Goal: Task Accomplishment & Management: Manage account settings

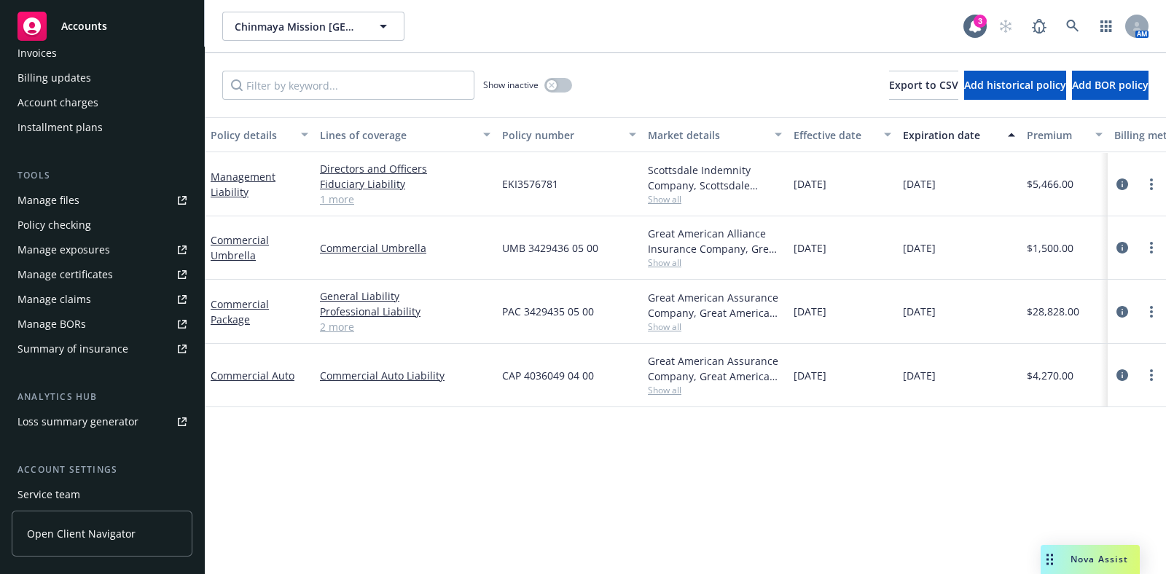
scroll to position [364, 0]
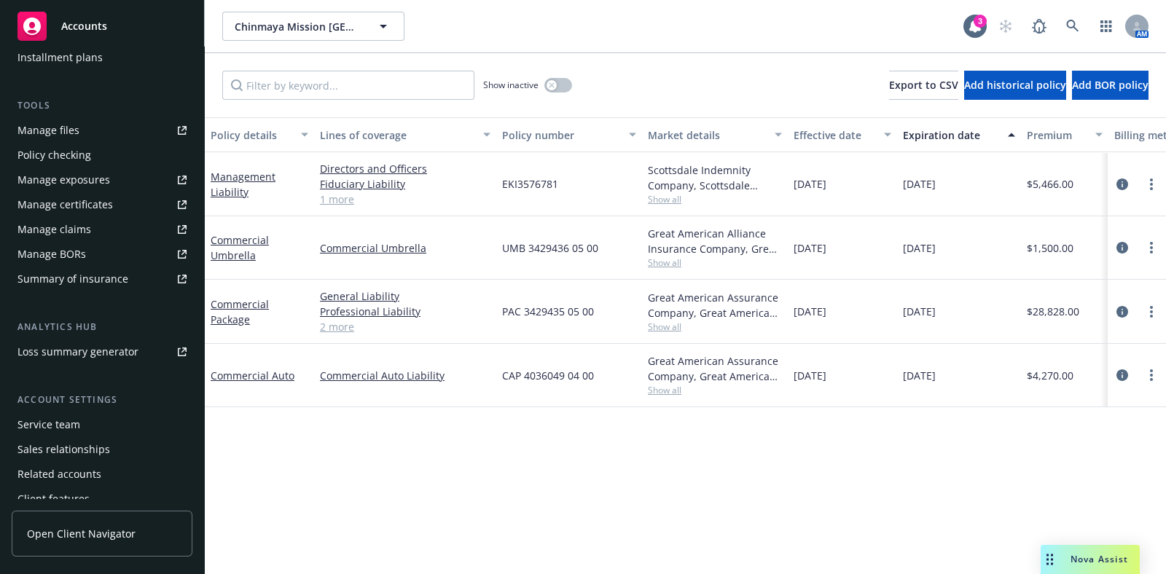
click at [71, 424] on div "Service team" at bounding box center [48, 424] width 63 height 23
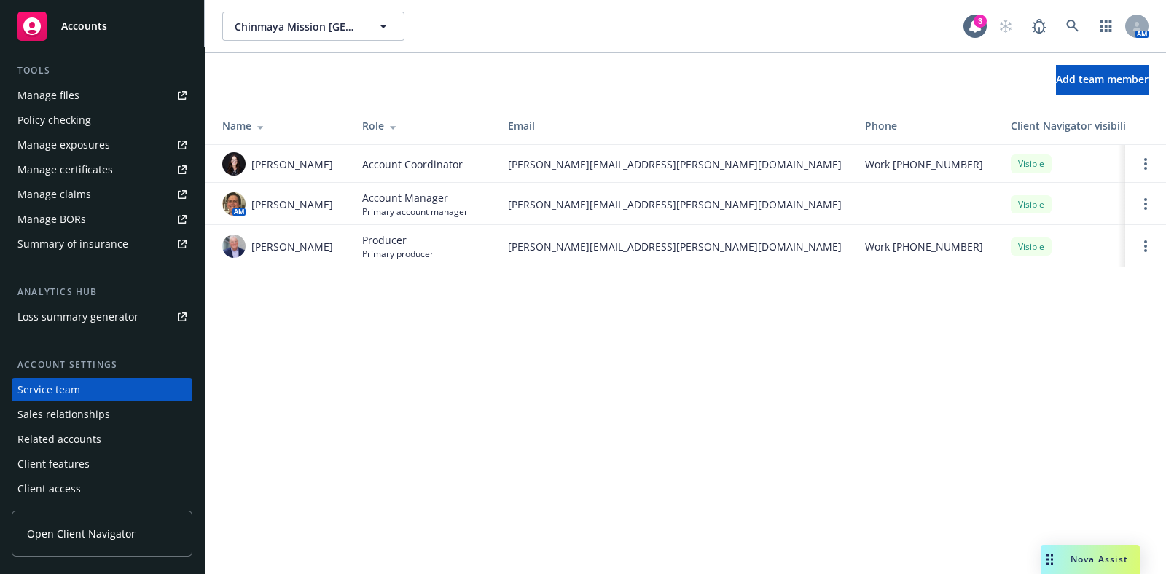
scroll to position [216, 0]
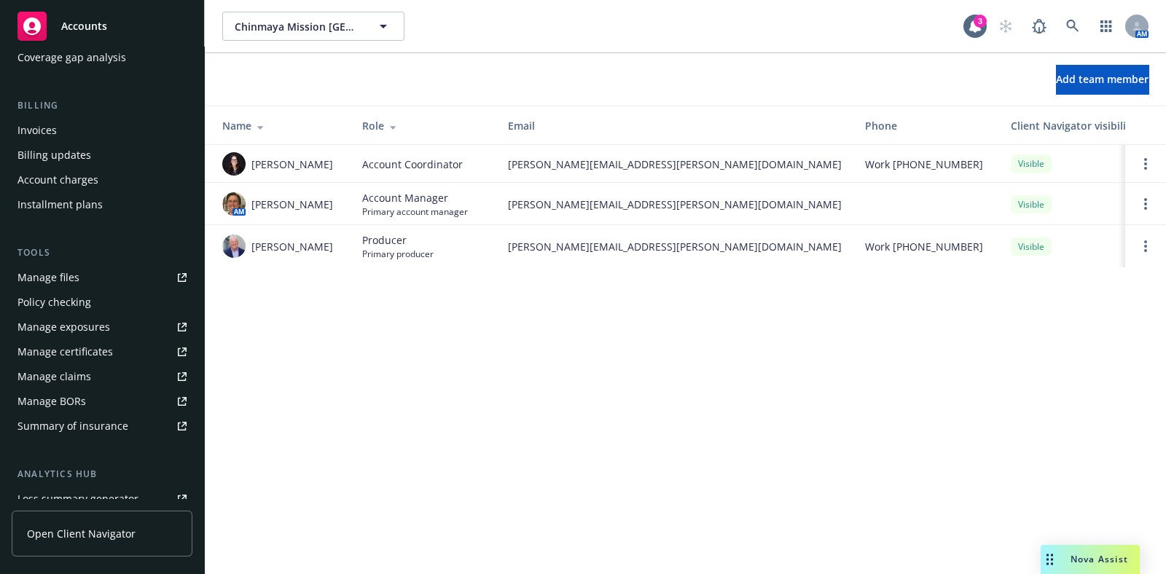
click at [100, 282] on link "Manage files" at bounding box center [102, 277] width 181 height 23
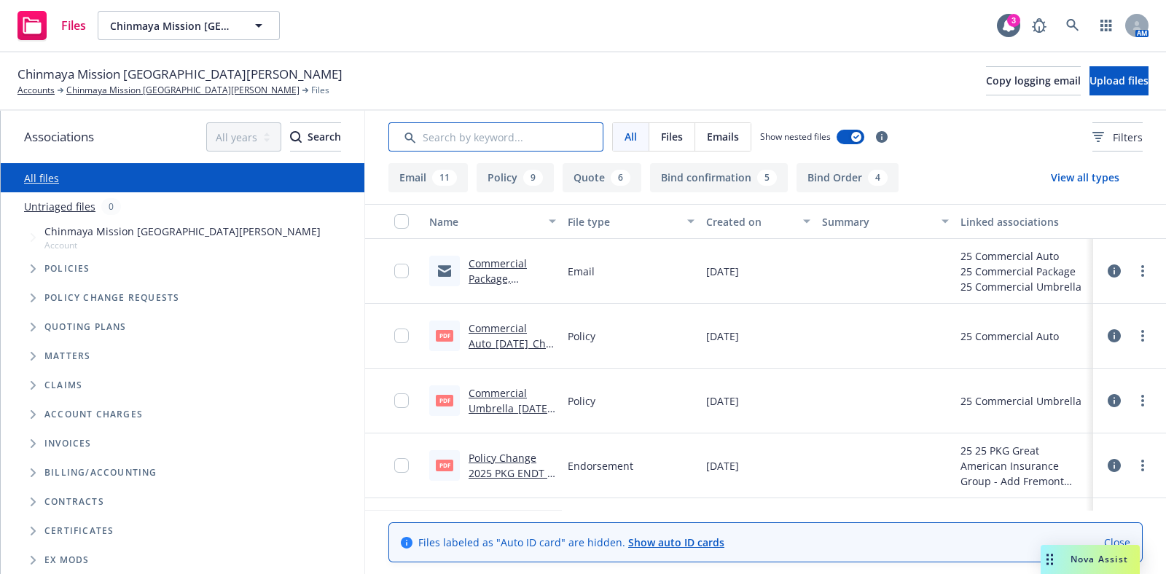
click at [494, 134] on input "Search by keyword..." at bounding box center [495, 136] width 215 height 29
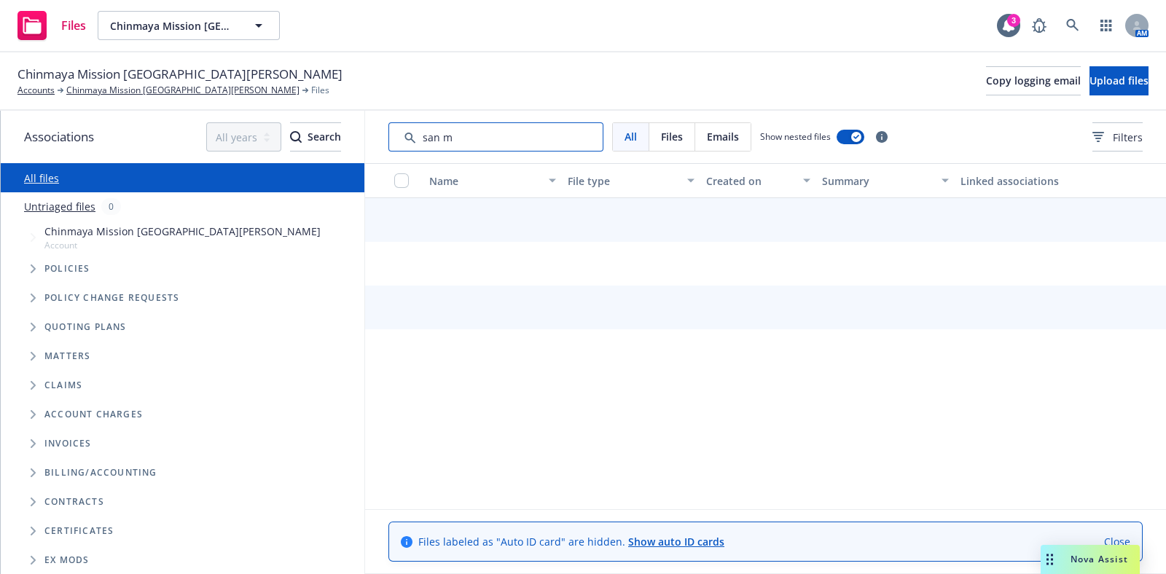
type input "san ma"
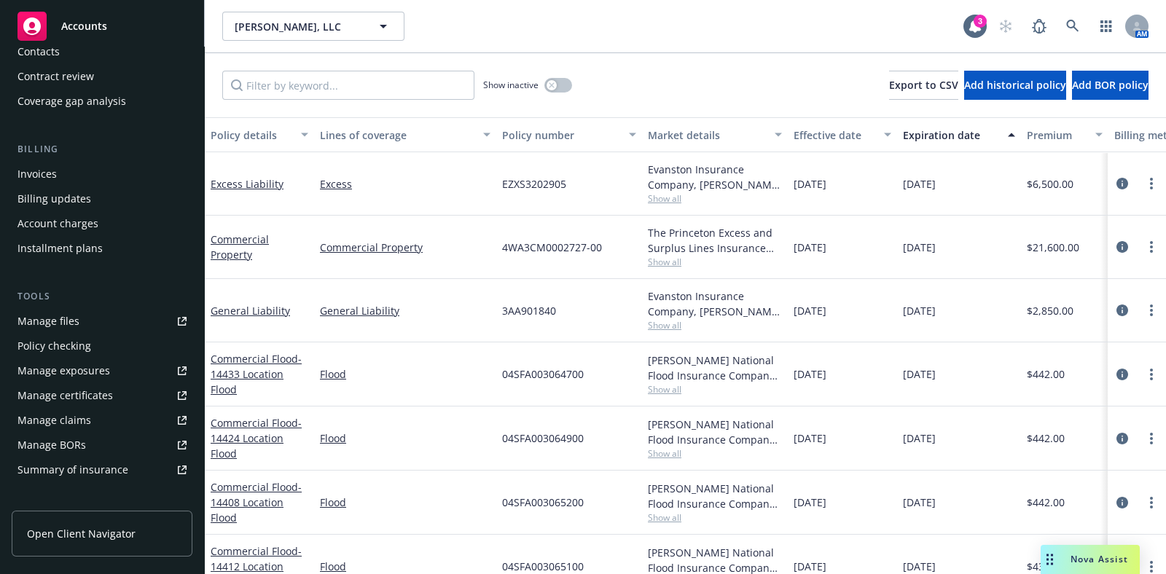
scroll to position [181, 0]
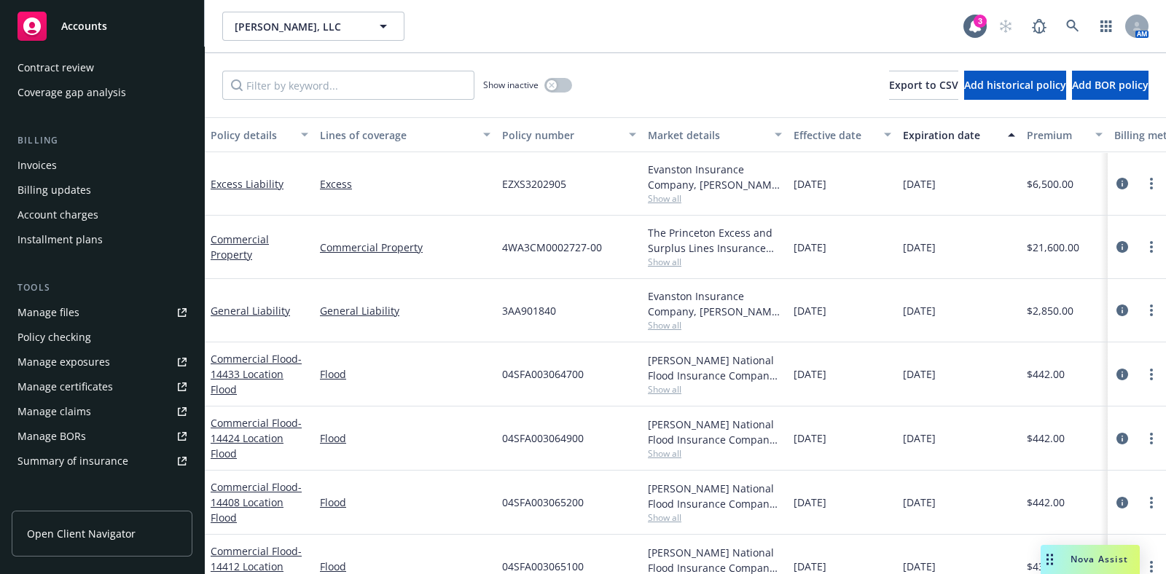
click at [85, 306] on link "Manage files" at bounding box center [102, 312] width 181 height 23
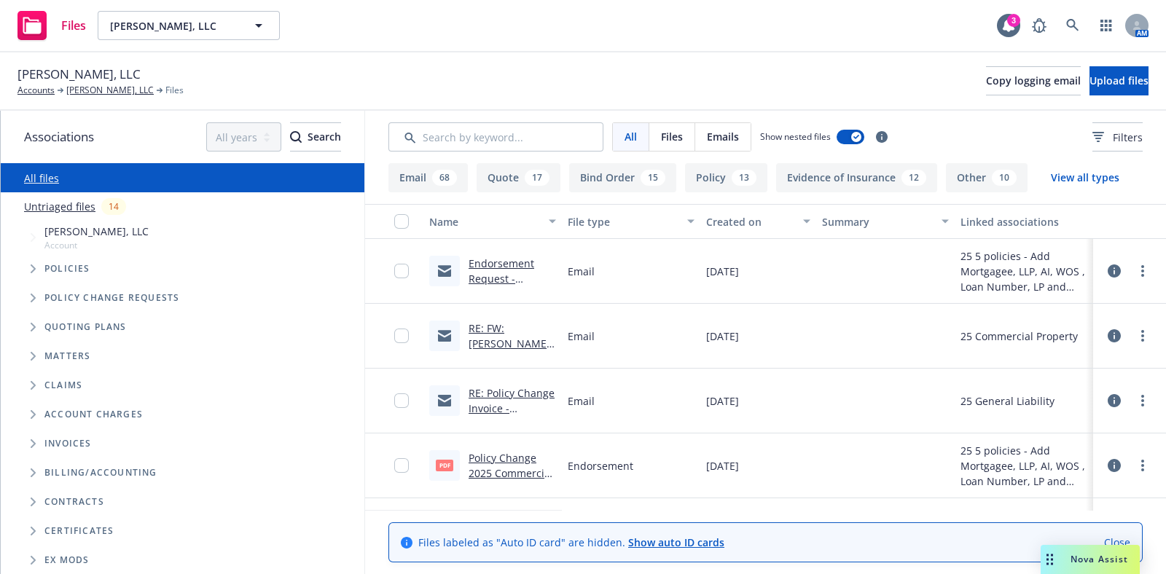
click at [520, 284] on link "Endorsement Request - Sherali Davis, LLC - Policy #04SFA003064700 & 04SFA003065…" at bounding box center [510, 324] width 85 height 136
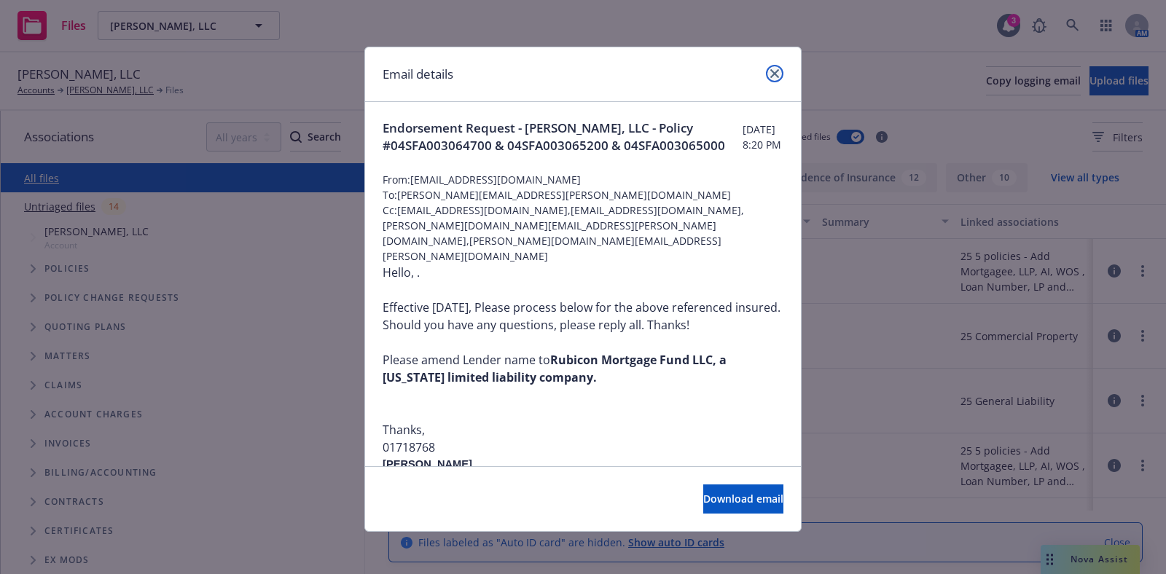
click at [770, 72] on icon "close" at bounding box center [774, 73] width 9 height 9
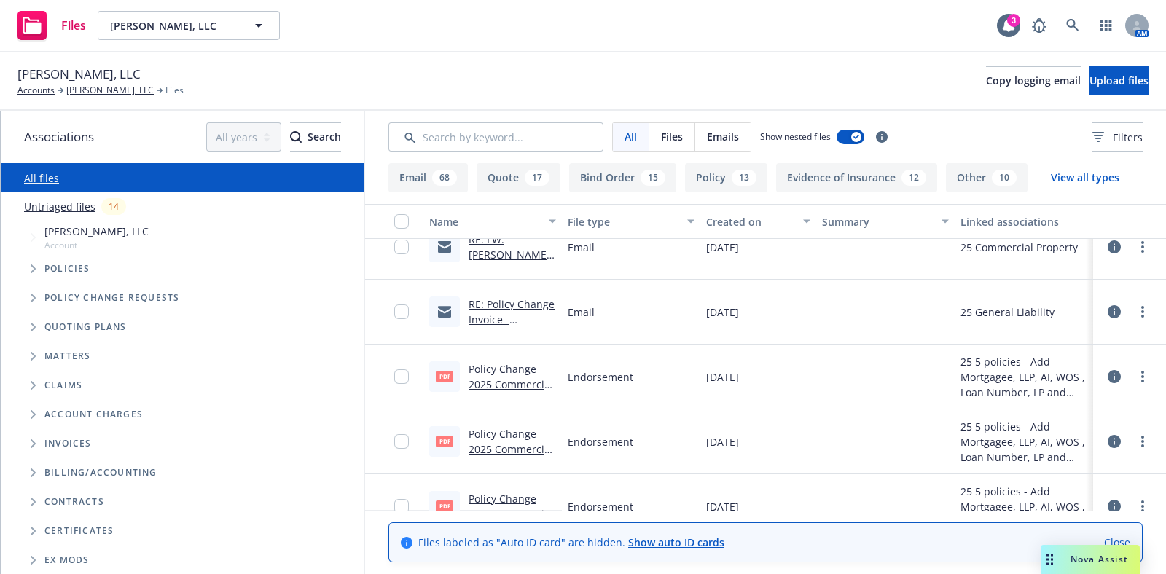
scroll to position [90, 0]
click at [511, 384] on link "Policy Change 2025 Commercial Flood - Add Rubicon Realty Advisors Inc, Manager …" at bounding box center [510, 452] width 85 height 182
click at [483, 448] on link "Policy Change 2025 Commercial Flood - Add Rubicon Realty Advisors Inc, Manager …" at bounding box center [510, 516] width 85 height 182
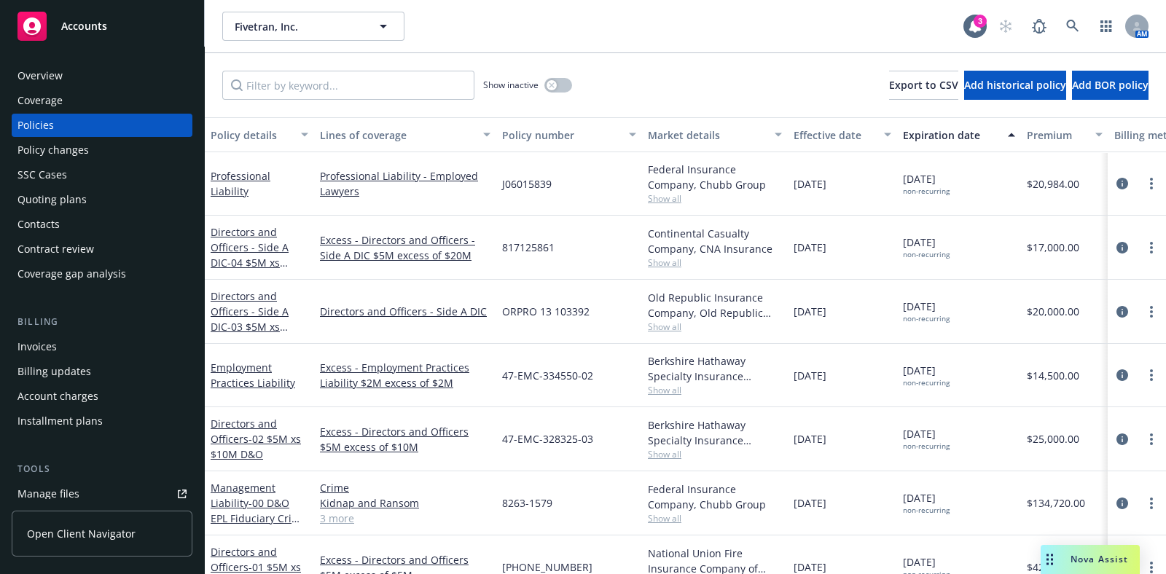
click at [70, 102] on div "Coverage" at bounding box center [101, 100] width 169 height 23
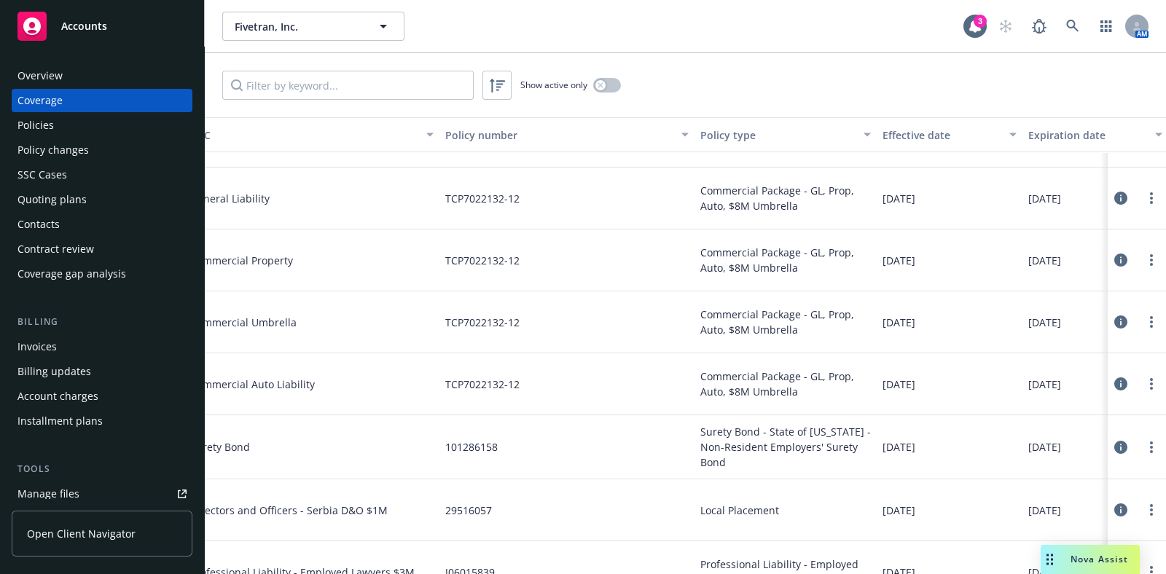
scroll to position [1274, 0]
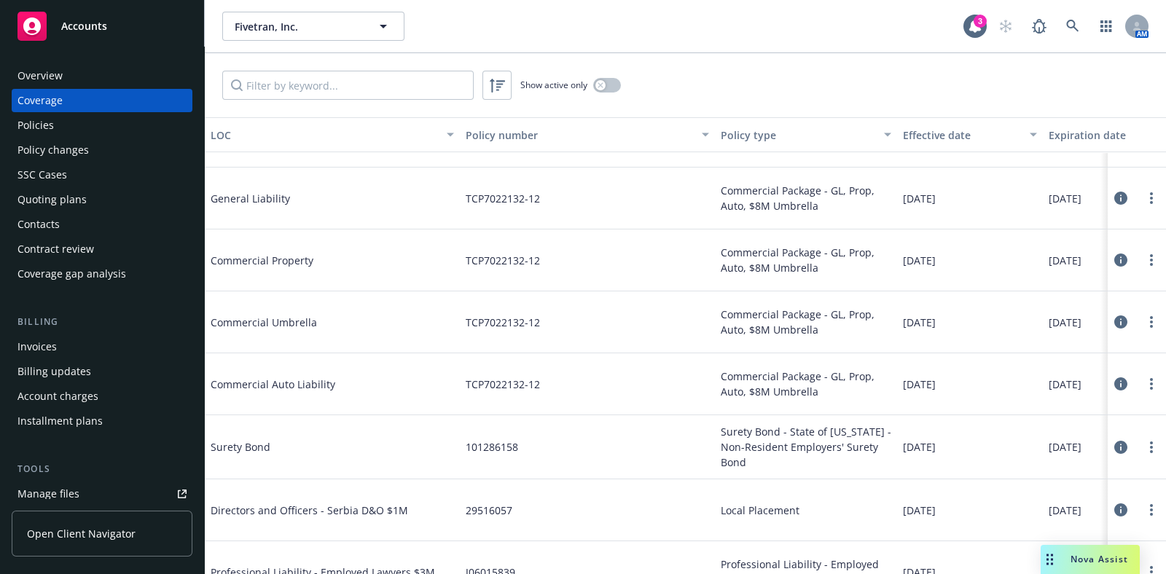
click at [85, 73] on div "Overview" at bounding box center [101, 75] width 169 height 23
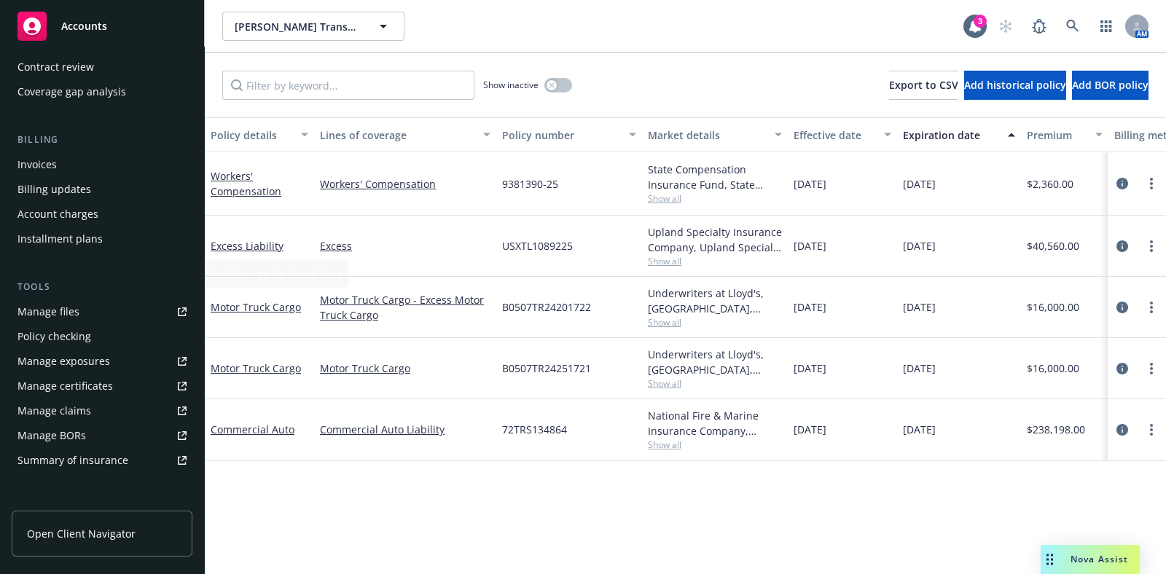
scroll to position [273, 0]
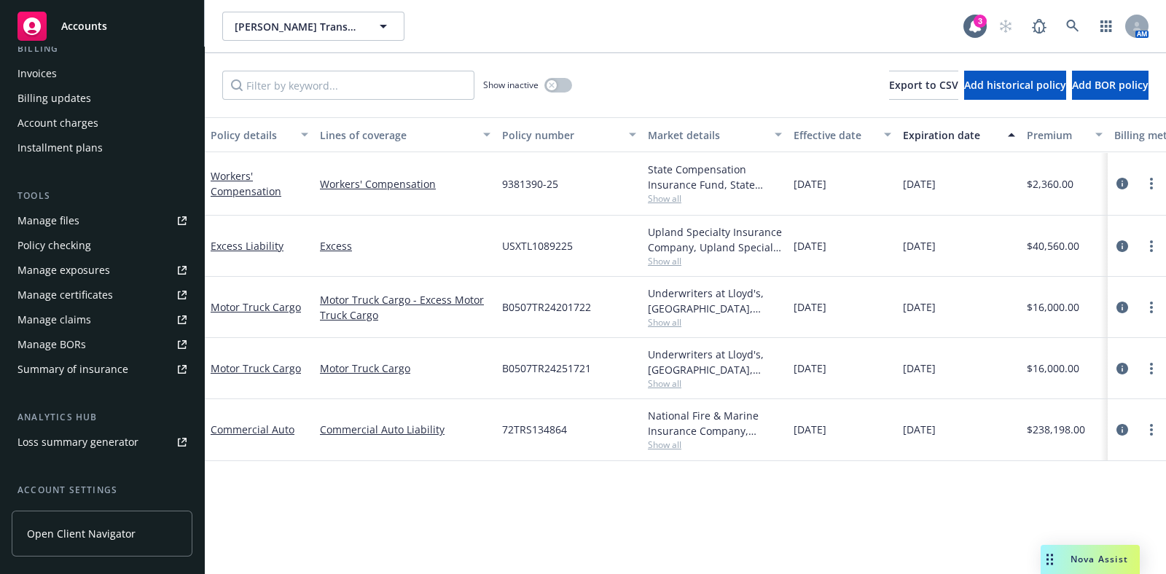
click at [87, 291] on div "Manage certificates" at bounding box center [64, 294] width 95 height 23
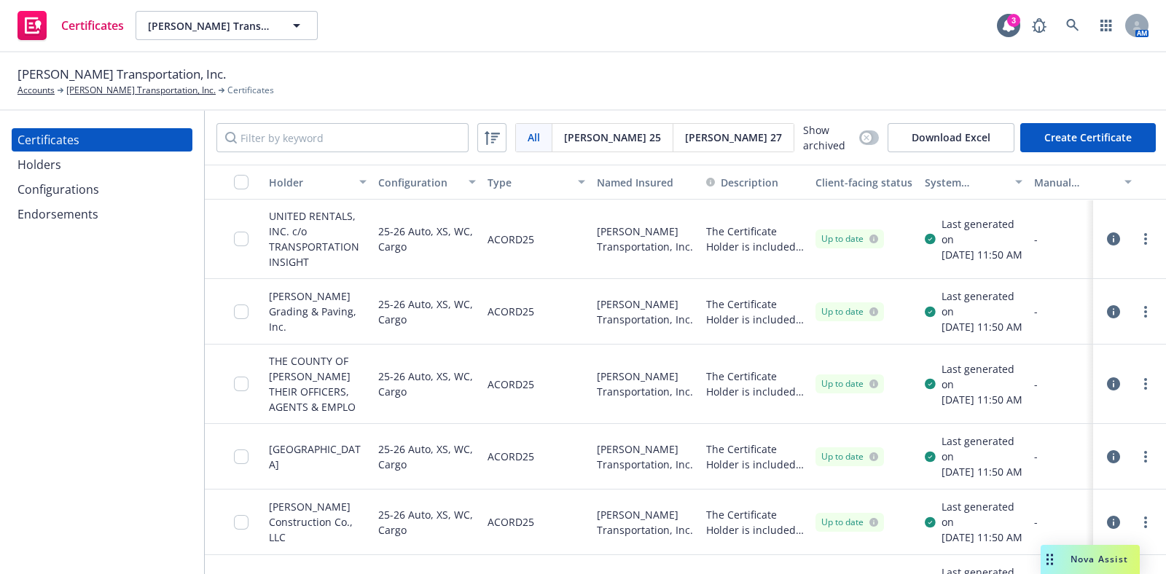
click at [52, 208] on div "Endorsements" at bounding box center [57, 214] width 81 height 23
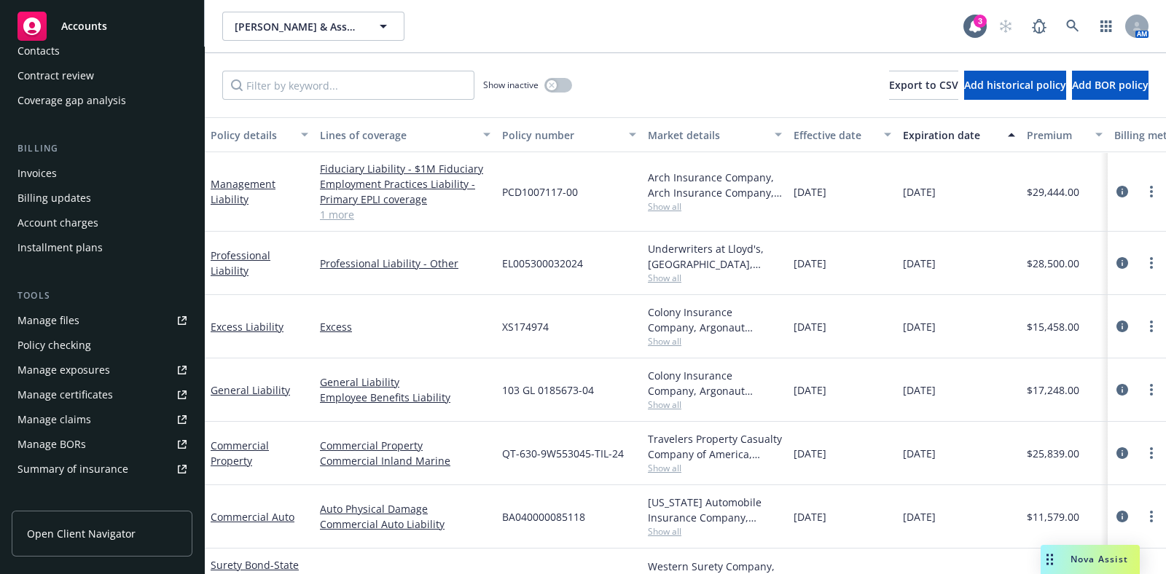
scroll to position [181, 0]
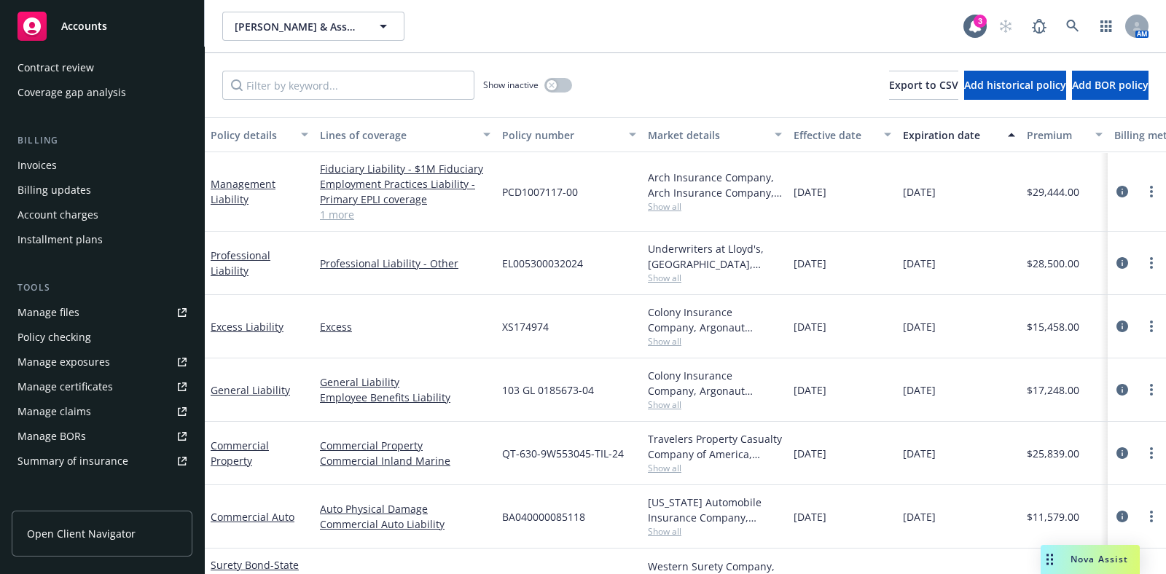
click at [87, 382] on div "Manage certificates" at bounding box center [64, 386] width 95 height 23
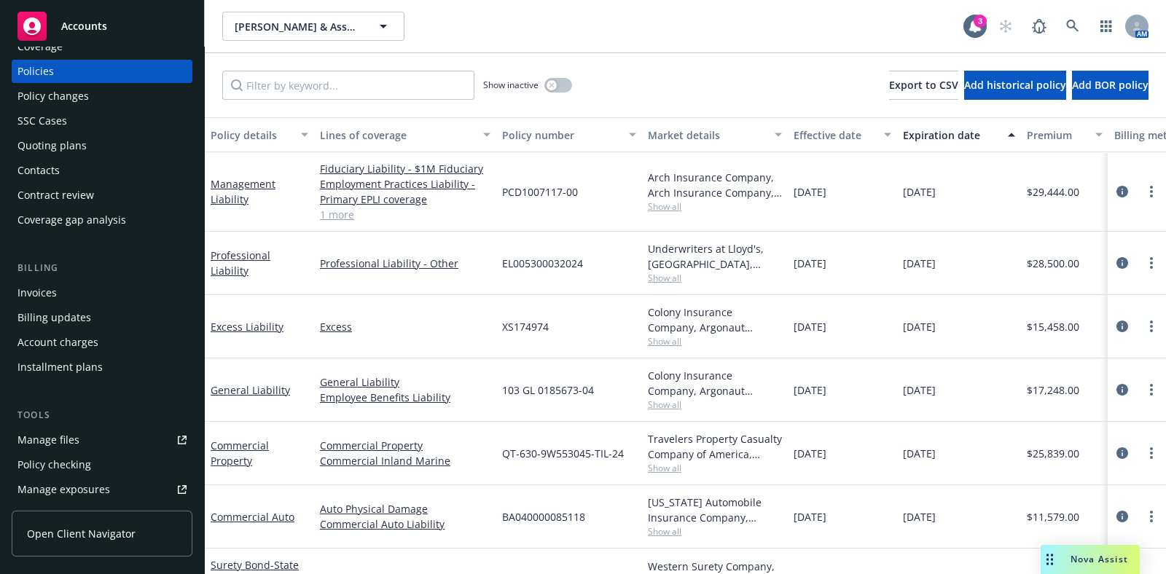
scroll to position [0, 0]
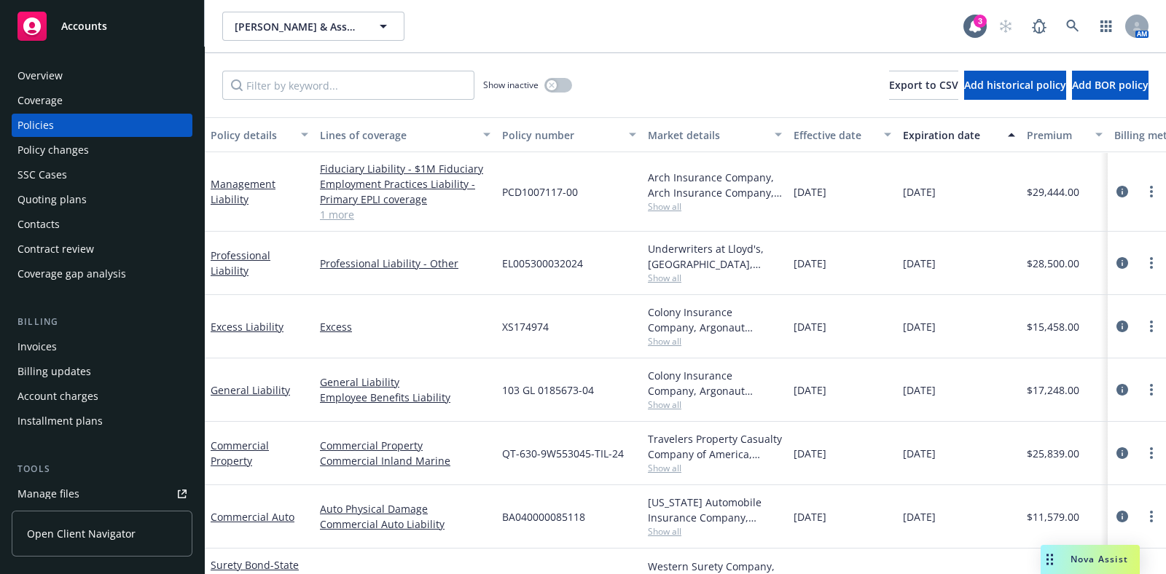
click at [46, 87] on div "Overview" at bounding box center [39, 75] width 45 height 23
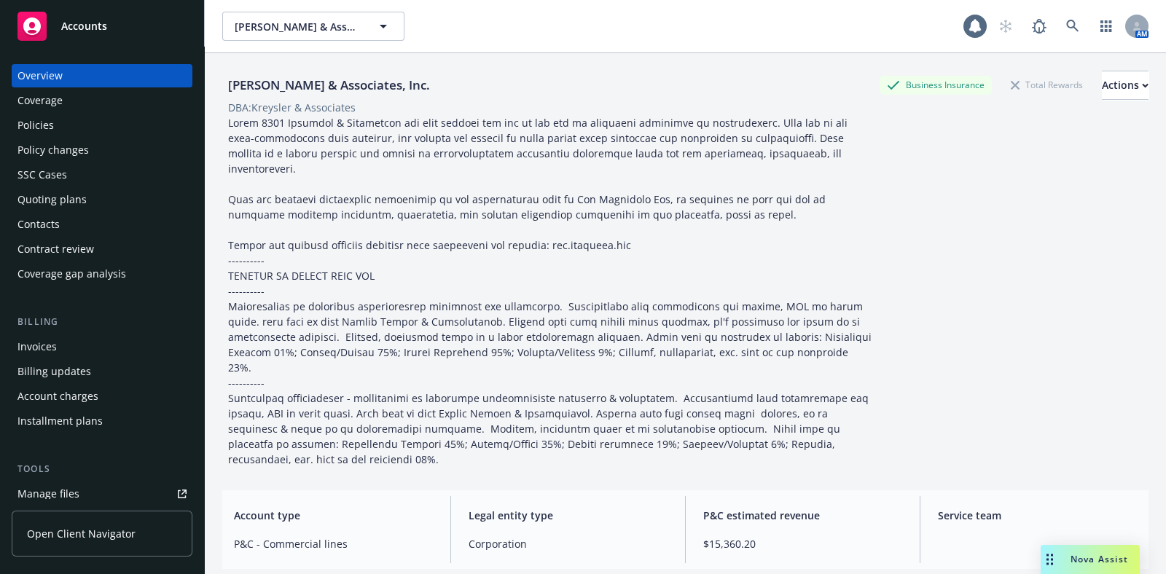
click at [47, 98] on div "Coverage" at bounding box center [39, 100] width 45 height 23
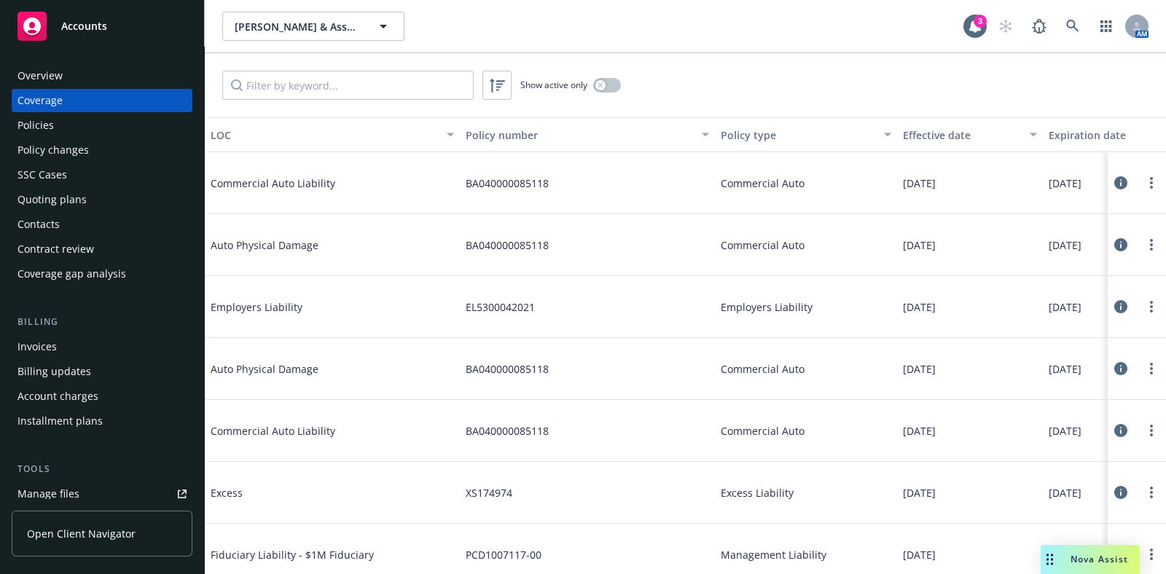
click at [948, 136] on div "Effective date" at bounding box center [962, 134] width 118 height 15
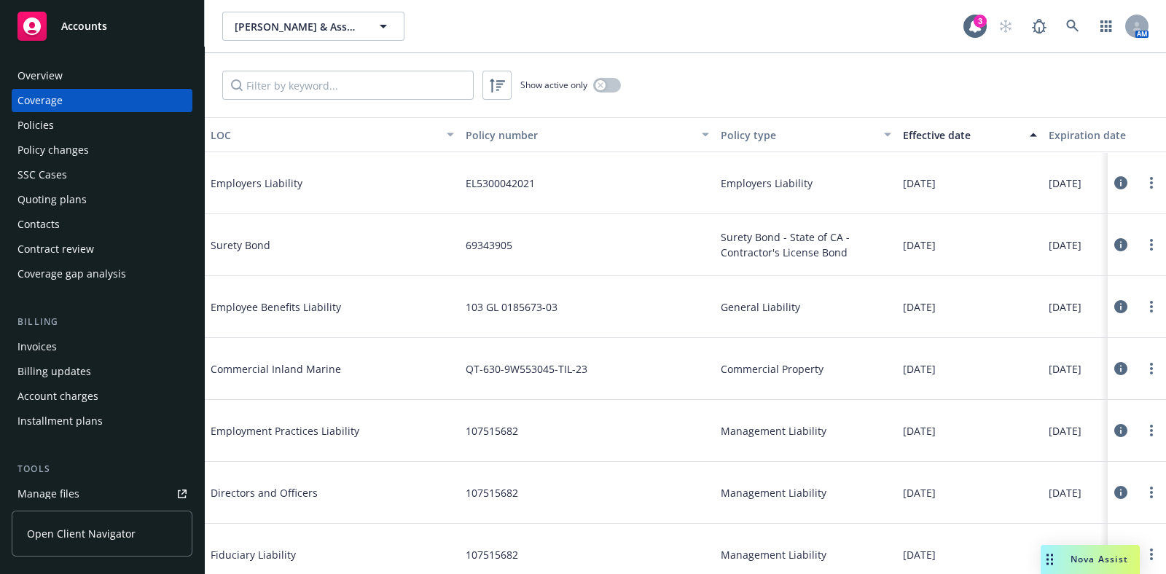
click at [948, 136] on div "Effective date" at bounding box center [962, 134] width 118 height 15
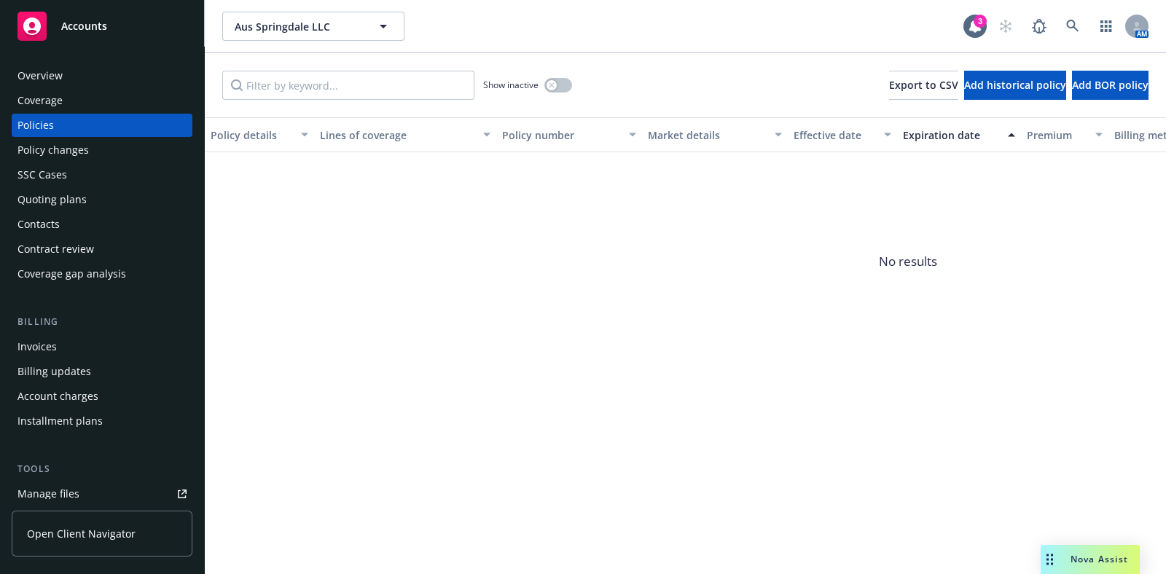
click at [73, 82] on div "Overview" at bounding box center [101, 75] width 169 height 23
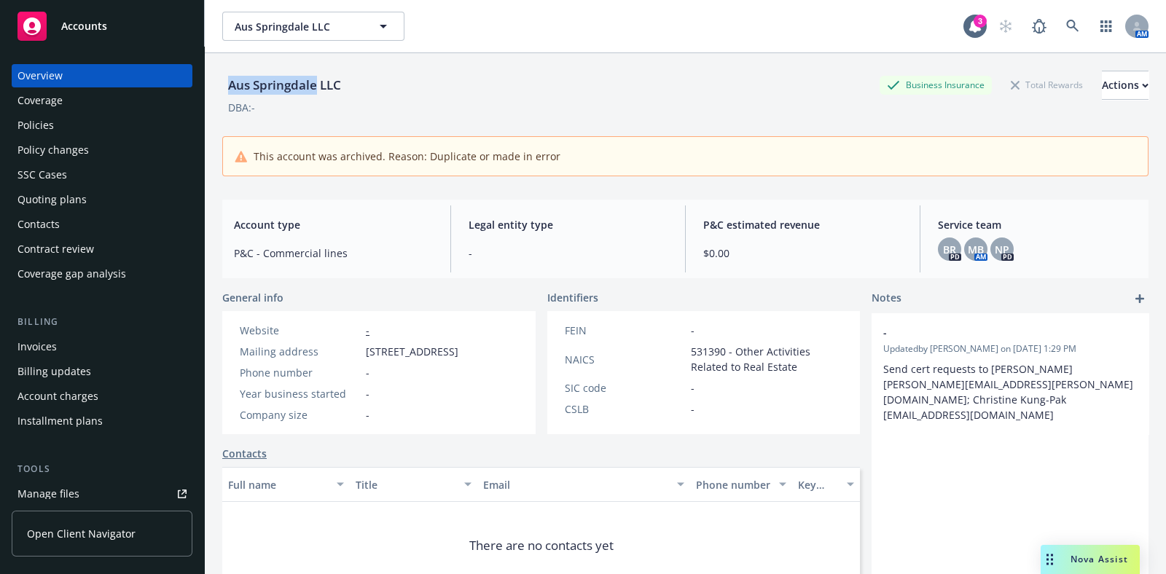
drag, startPoint x: 219, startPoint y: 84, endPoint x: 316, endPoint y: 85, distance: 97.6
click at [316, 85] on div "Aus Springdale LLC Business Insurance Total Rewards Actions DBA: - This account…" at bounding box center [685, 340] width 961 height 574
copy div "Aus Springdale"
click at [1066, 24] on link at bounding box center [1072, 26] width 29 height 29
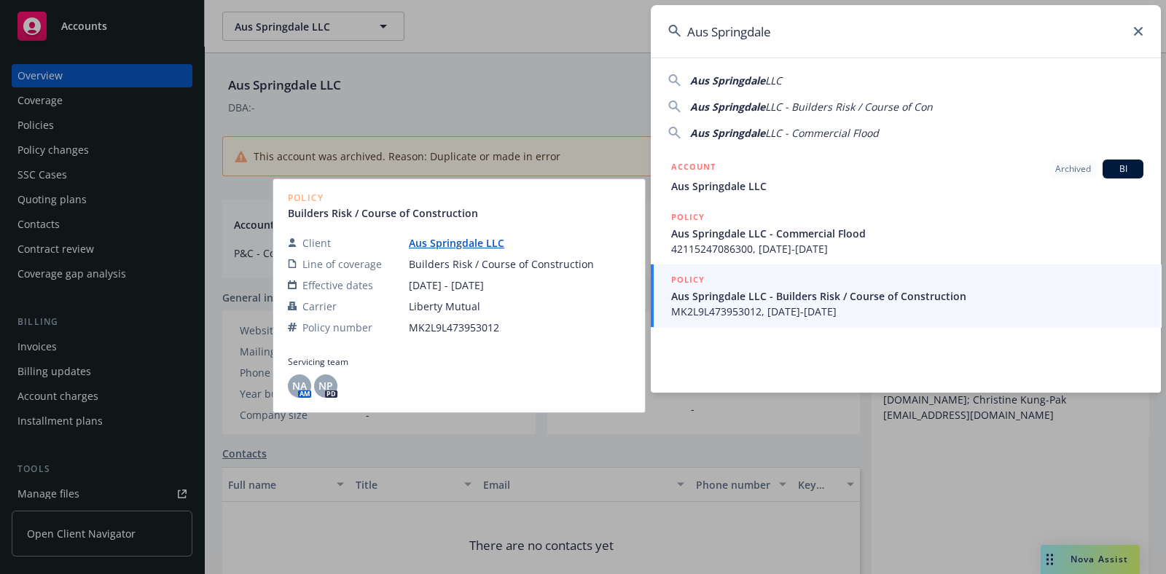
type input "Aus Springdale"
click at [464, 246] on link "Aus Springdale LLC" at bounding box center [462, 243] width 107 height 14
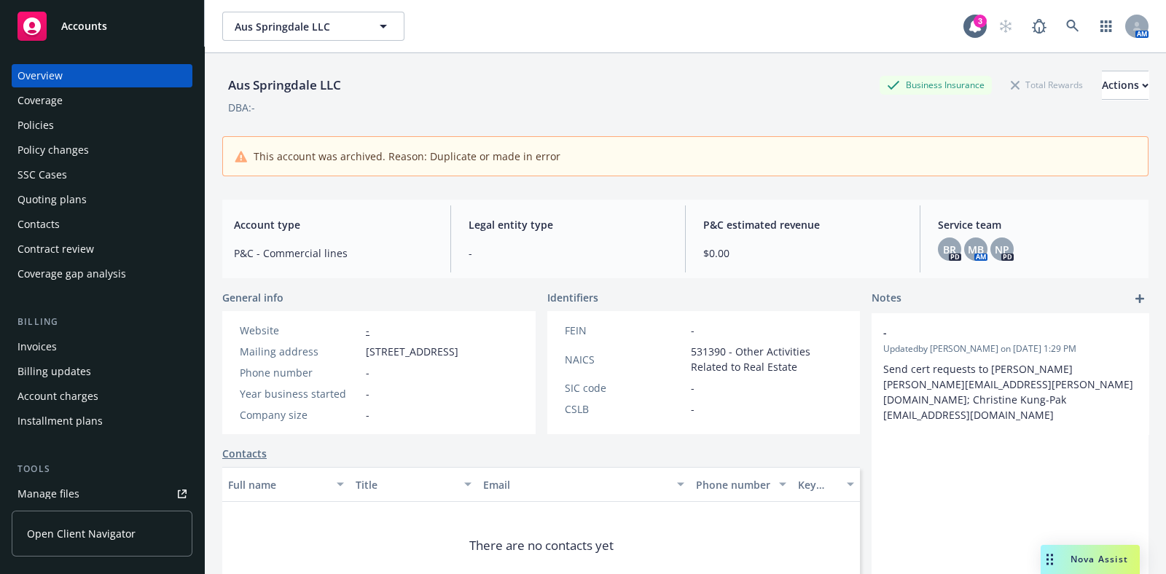
click at [52, 129] on div "Policies" at bounding box center [35, 125] width 36 height 23
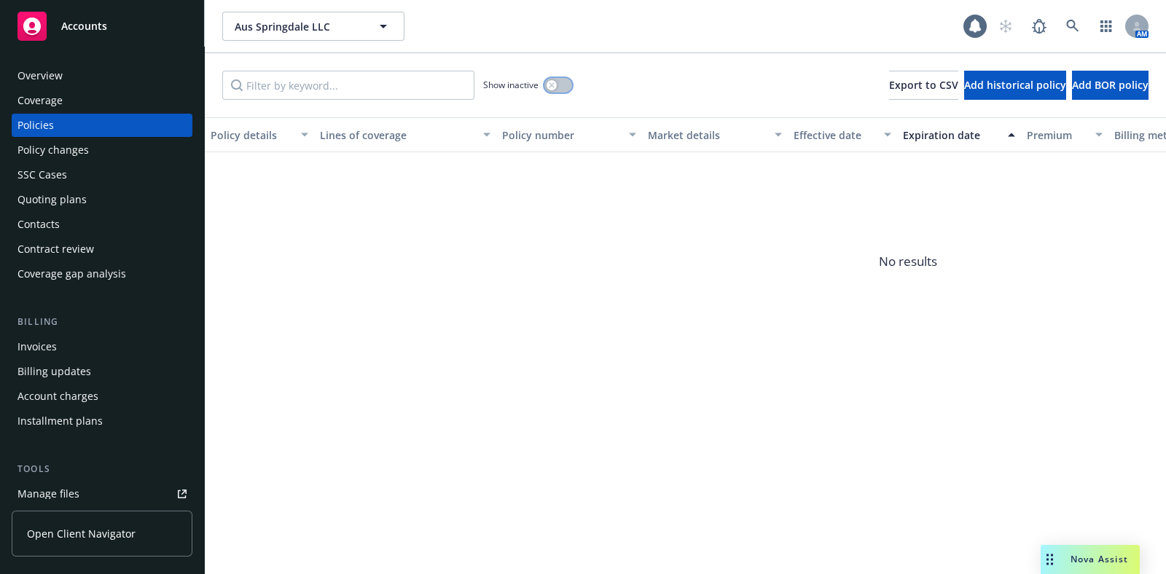
click at [559, 85] on button "button" at bounding box center [558, 85] width 28 height 15
